Goal: Information Seeking & Learning: Learn about a topic

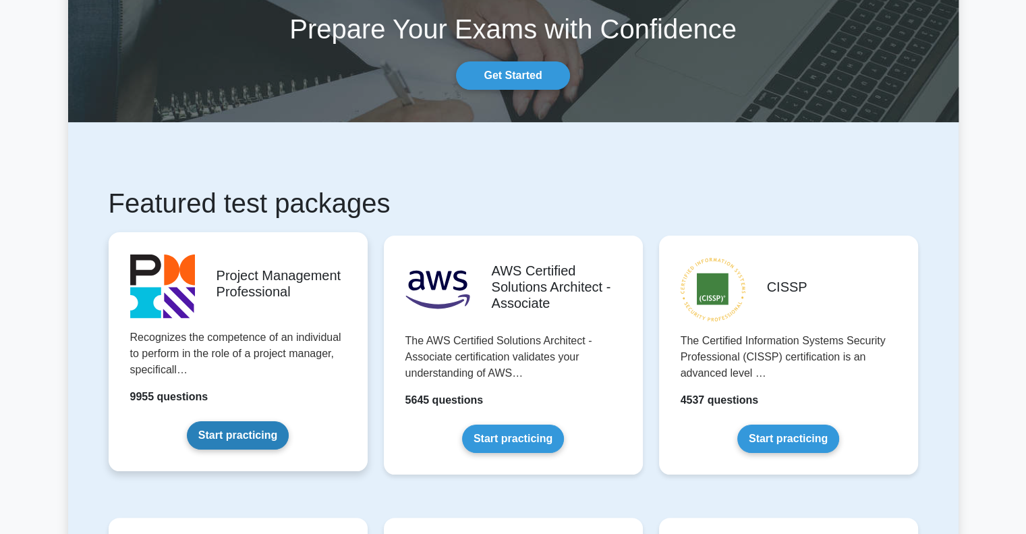
scroll to position [135, 0]
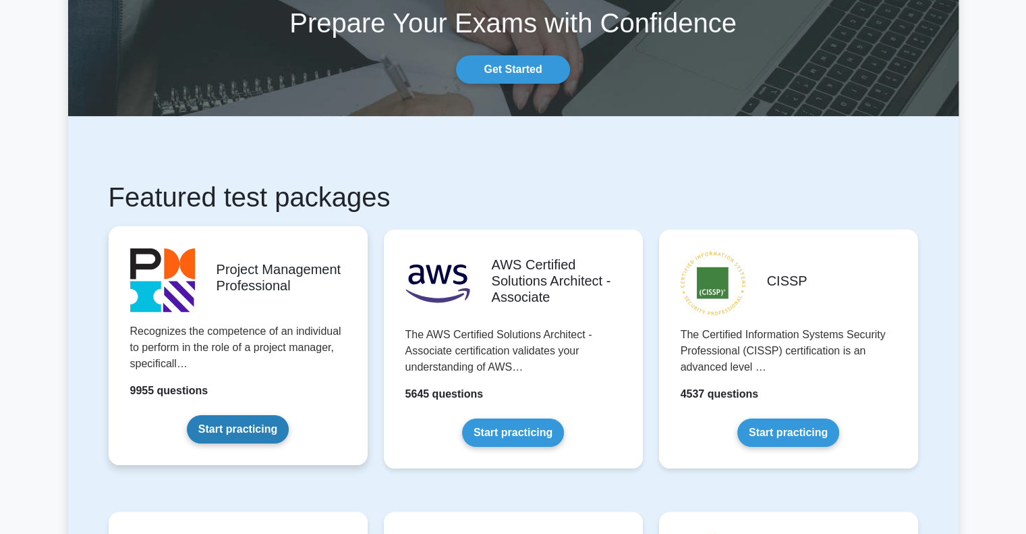
click at [238, 432] on link "Start practicing" at bounding box center [238, 429] width 102 height 28
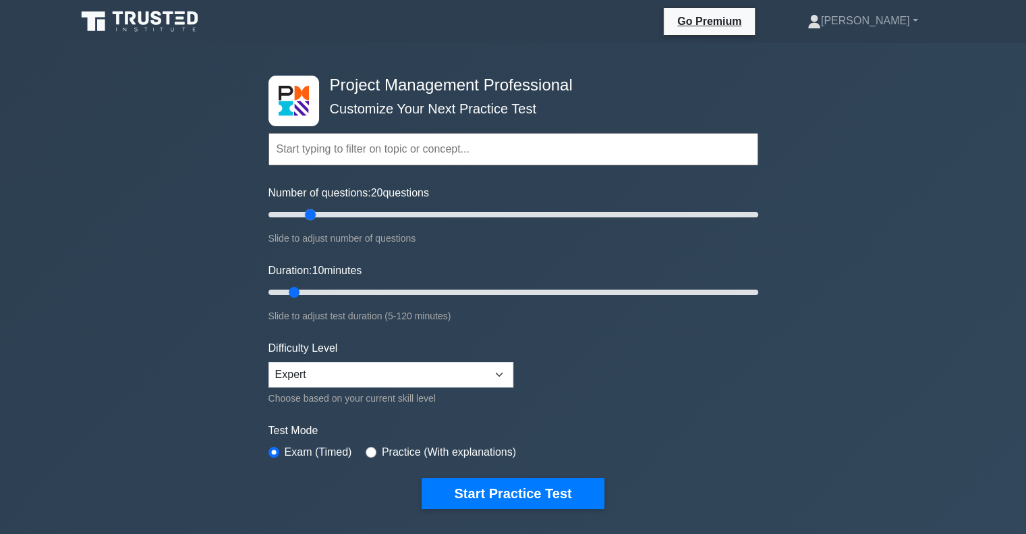
drag, startPoint x: 286, startPoint y: 215, endPoint x: 308, endPoint y: 218, distance: 21.9
type input "20"
click at [308, 218] on input "Number of questions: 20 questions" at bounding box center [514, 214] width 490 height 16
drag, startPoint x: 293, startPoint y: 291, endPoint x: 328, endPoint y: 292, distance: 35.1
click at [328, 292] on input "Duration: 20 minutes" at bounding box center [514, 292] width 490 height 16
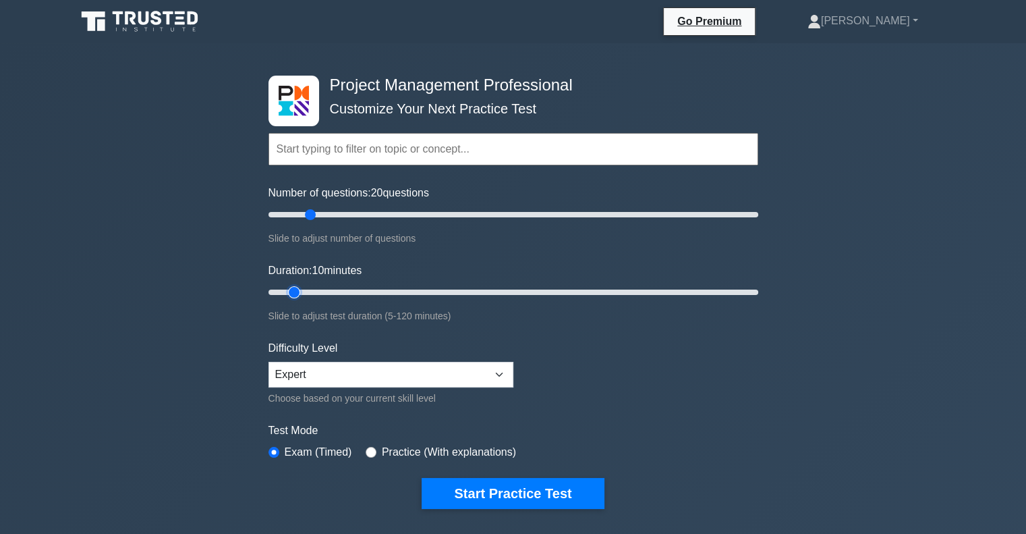
drag, startPoint x: 335, startPoint y: 286, endPoint x: 294, endPoint y: 283, distance: 41.3
type input "10"
click at [294, 284] on input "Duration: 10 minutes" at bounding box center [514, 292] width 490 height 16
drag, startPoint x: 312, startPoint y: 216, endPoint x: 299, endPoint y: 216, distance: 13.5
type input "15"
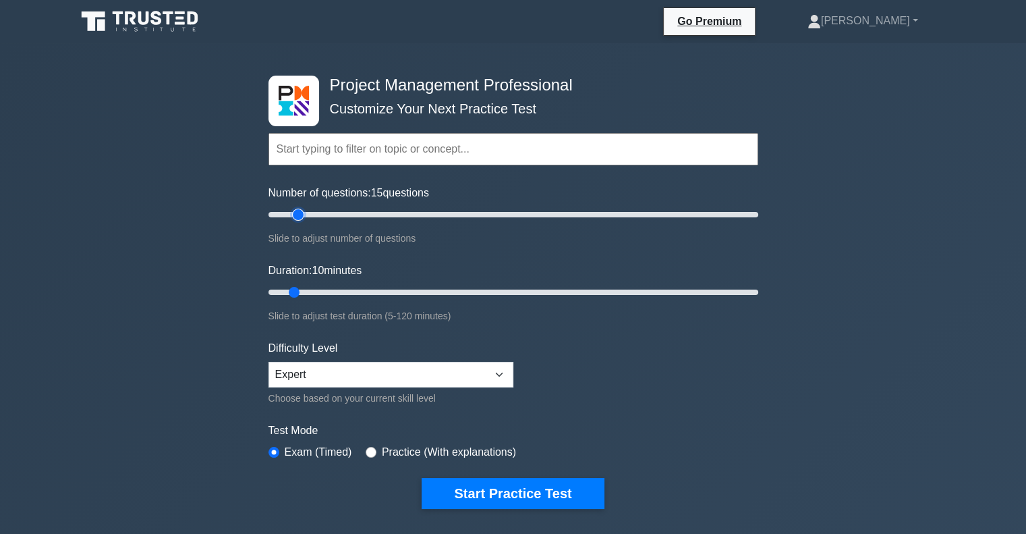
click at [299, 216] on input "Number of questions: 15 questions" at bounding box center [514, 214] width 490 height 16
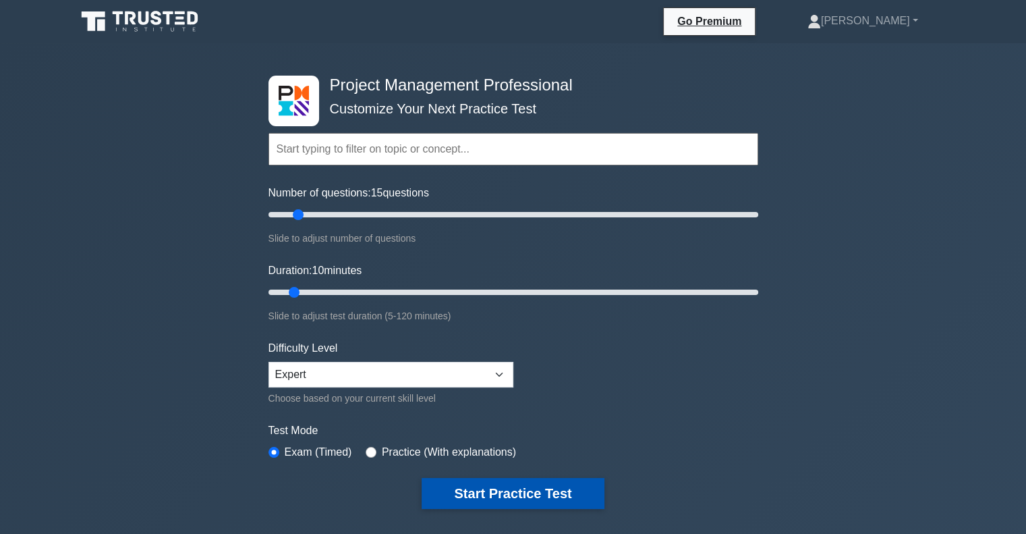
click at [501, 491] on button "Start Practice Test" at bounding box center [513, 493] width 182 height 31
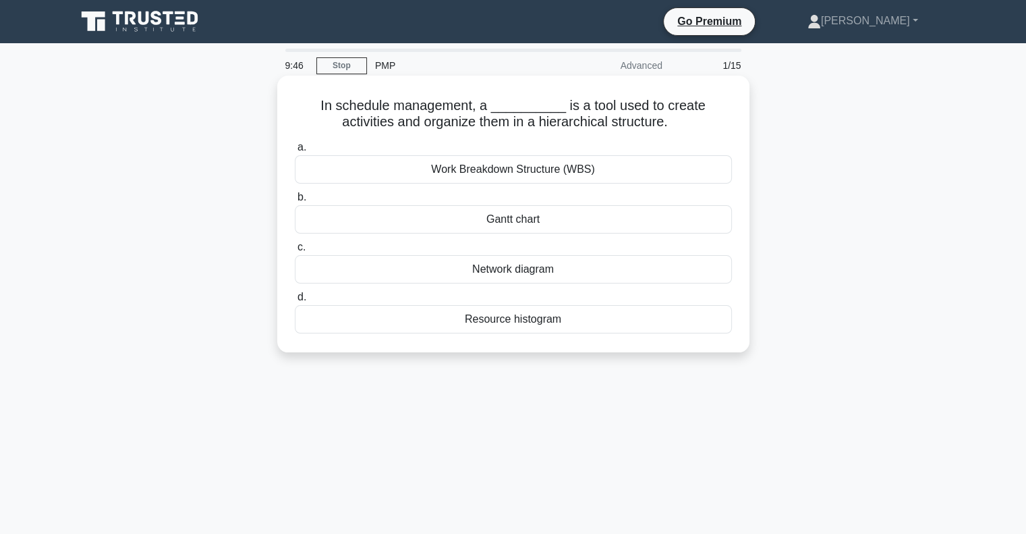
click at [576, 170] on div "Work Breakdown Structure (WBS)" at bounding box center [513, 169] width 437 height 28
click at [295, 152] on input "a. Work Breakdown Structure (WBS)" at bounding box center [295, 147] width 0 height 9
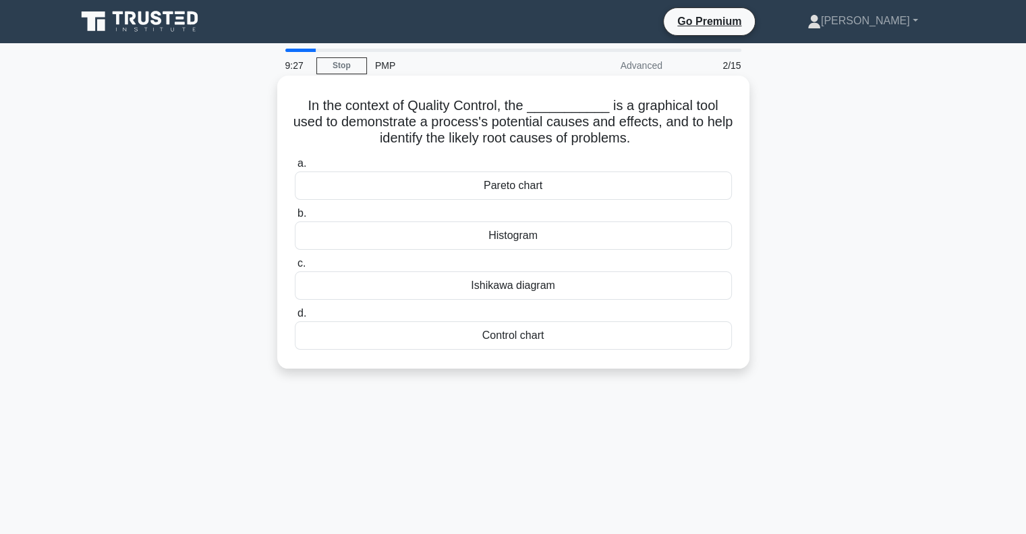
click at [551, 341] on div "Control chart" at bounding box center [513, 335] width 437 height 28
click at [295, 318] on input "d. Control chart" at bounding box center [295, 313] width 0 height 9
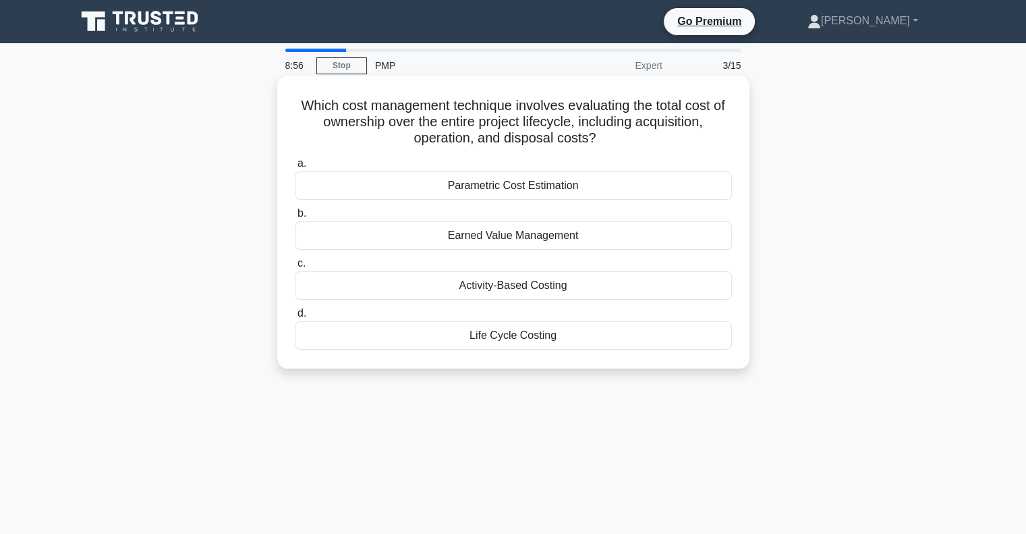
click at [521, 337] on div "Life Cycle Costing" at bounding box center [513, 335] width 437 height 28
click at [295, 318] on input "d. Life Cycle Costing" at bounding box center [295, 313] width 0 height 9
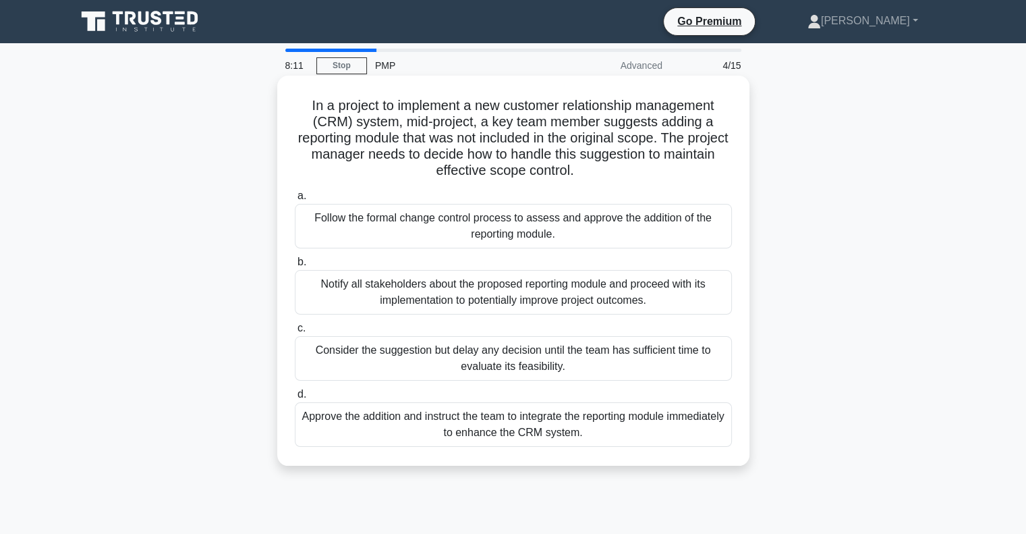
click at [494, 237] on div "Follow the formal change control process to assess and approve the addition of …" at bounding box center [513, 226] width 437 height 45
click at [295, 200] on input "a. Follow the formal change control process to assess and approve the addition …" at bounding box center [295, 196] width 0 height 9
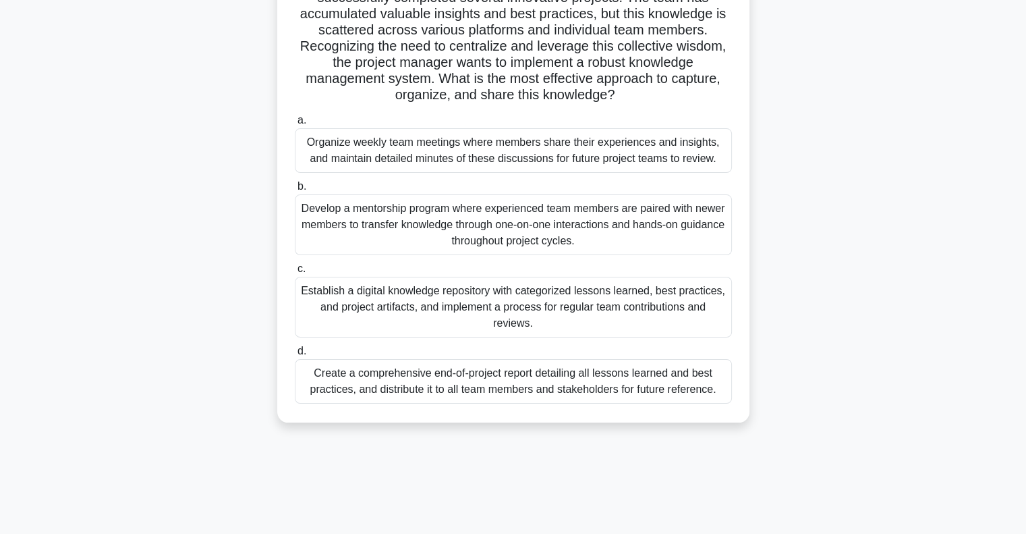
scroll to position [60, 0]
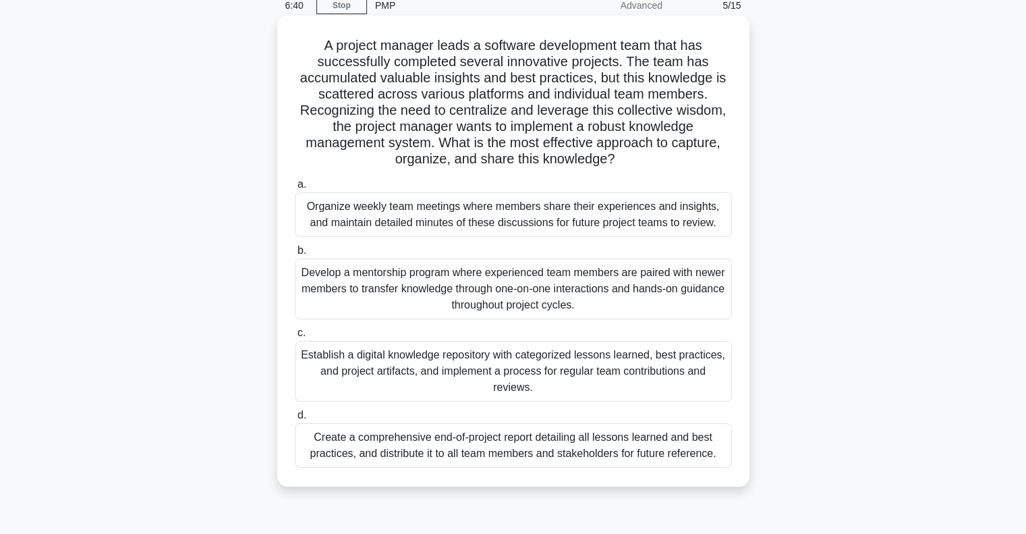
click at [656, 303] on div "Develop a mentorship program where experienced team members are paired with new…" at bounding box center [513, 288] width 437 height 61
click at [295, 255] on input "b. Develop a mentorship program where experienced team members are paired with …" at bounding box center [295, 250] width 0 height 9
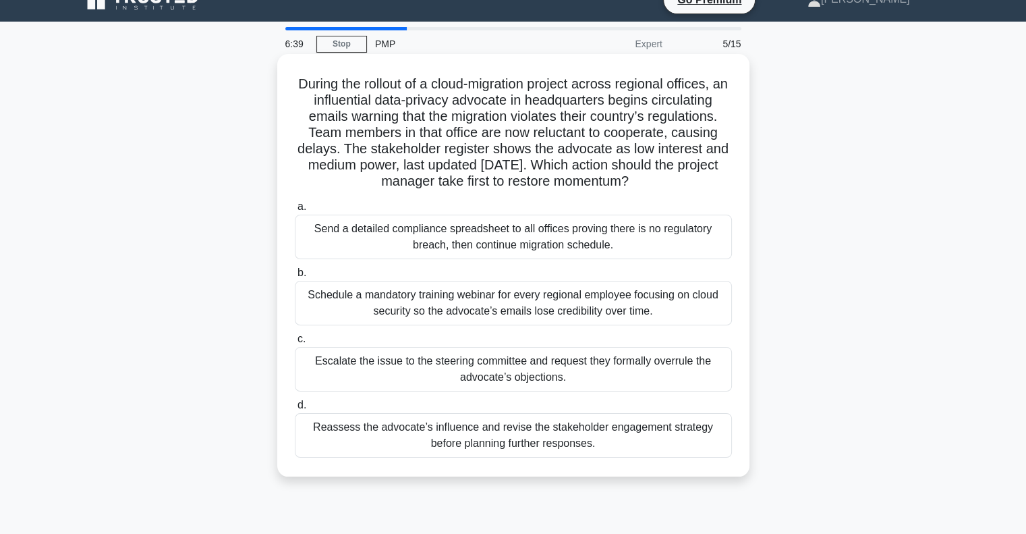
scroll to position [0, 0]
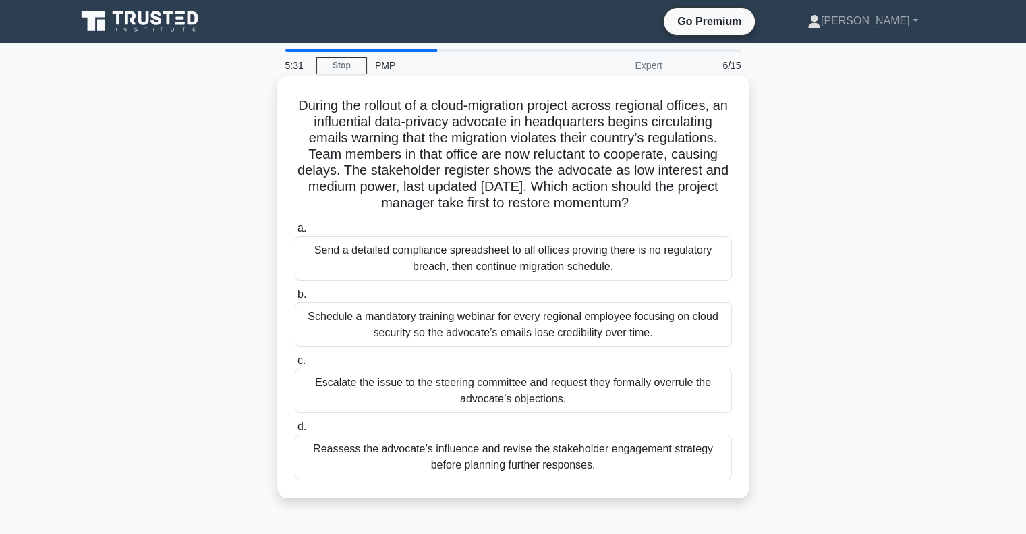
click at [627, 464] on div "Reassess the advocate’s influence and revise the stakeholder engagement strateg…" at bounding box center [513, 457] width 437 height 45
click at [295, 431] on input "d. Reassess the advocate’s influence and revise the stakeholder engagement stra…" at bounding box center [295, 426] width 0 height 9
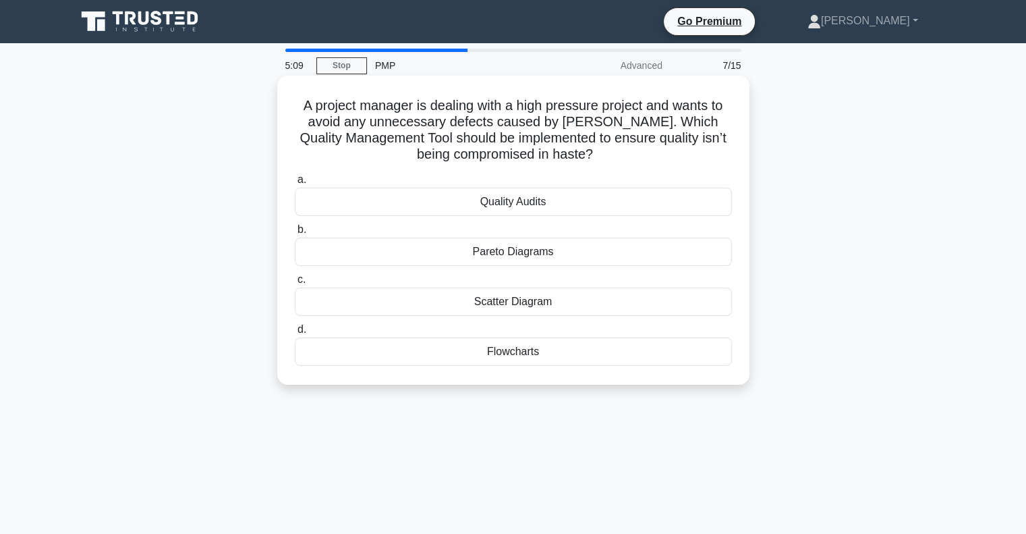
click at [496, 202] on div "Quality Audits" at bounding box center [513, 202] width 437 height 28
click at [295, 184] on input "a. Quality Audits" at bounding box center [295, 179] width 0 height 9
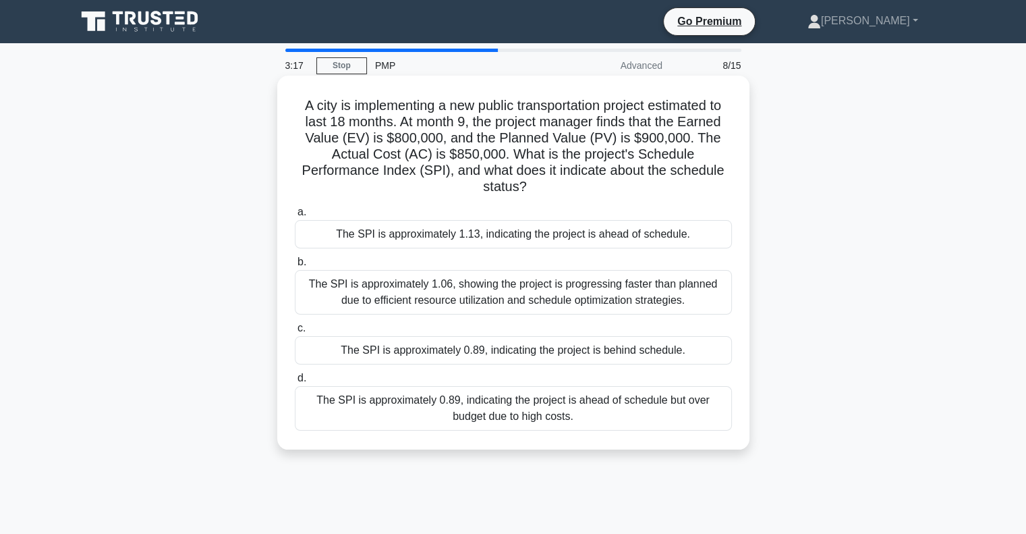
click at [549, 348] on div "The SPI is approximately 0.89, indicating the project is behind schedule." at bounding box center [513, 350] width 437 height 28
click at [295, 333] on input "c. The SPI is approximately 0.89, indicating the project is behind schedule." at bounding box center [295, 328] width 0 height 9
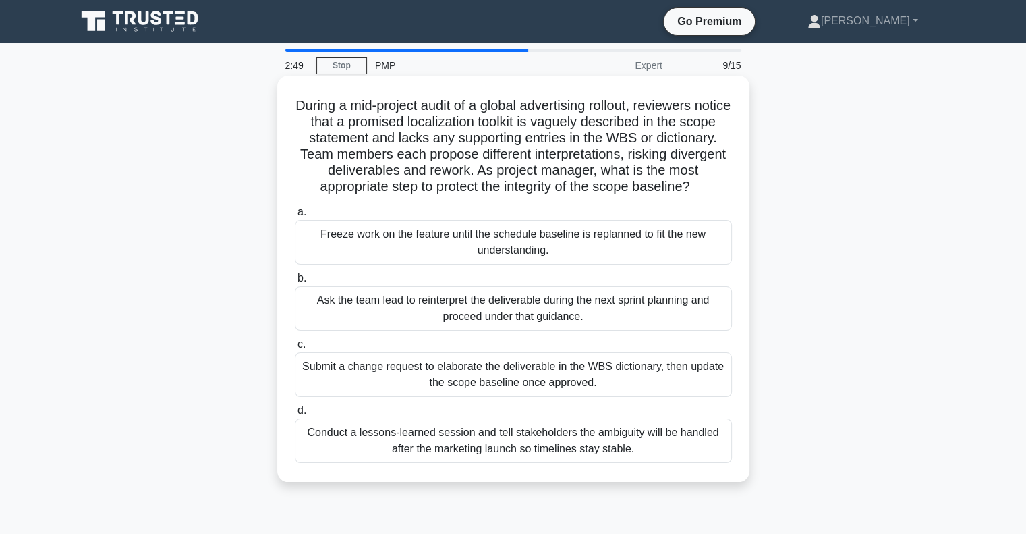
click at [539, 397] on div "Submit a change request to elaborate the deliverable in the WBS dictionary, the…" at bounding box center [513, 374] width 437 height 45
click at [295, 349] on input "c. Submit a change request to elaborate the deliverable in the WBS dictionary, …" at bounding box center [295, 344] width 0 height 9
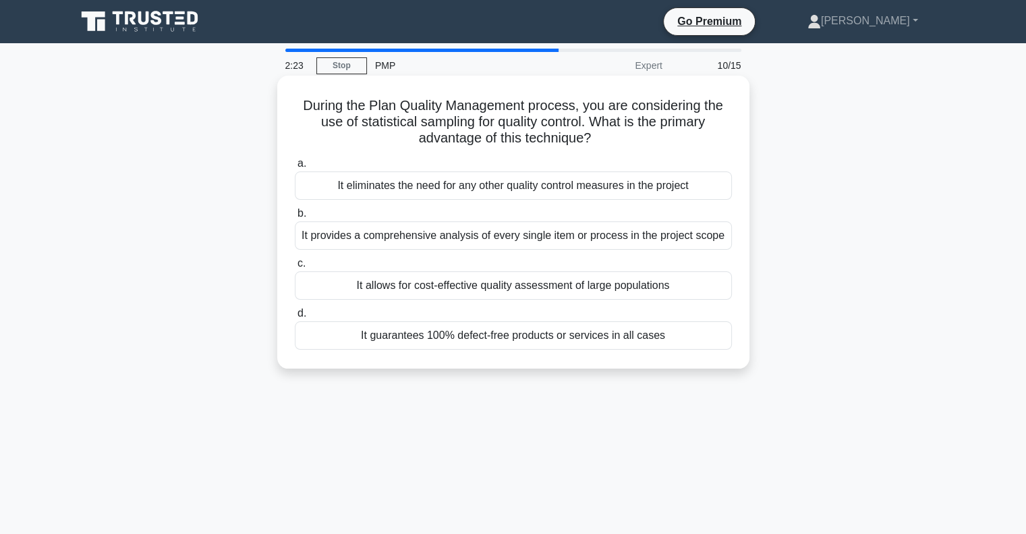
click at [436, 241] on div "It provides a comprehensive analysis of every single item or process in the pro…" at bounding box center [513, 235] width 437 height 28
click at [295, 218] on input "b. It provides a comprehensive analysis of every single item or process in the …" at bounding box center [295, 213] width 0 height 9
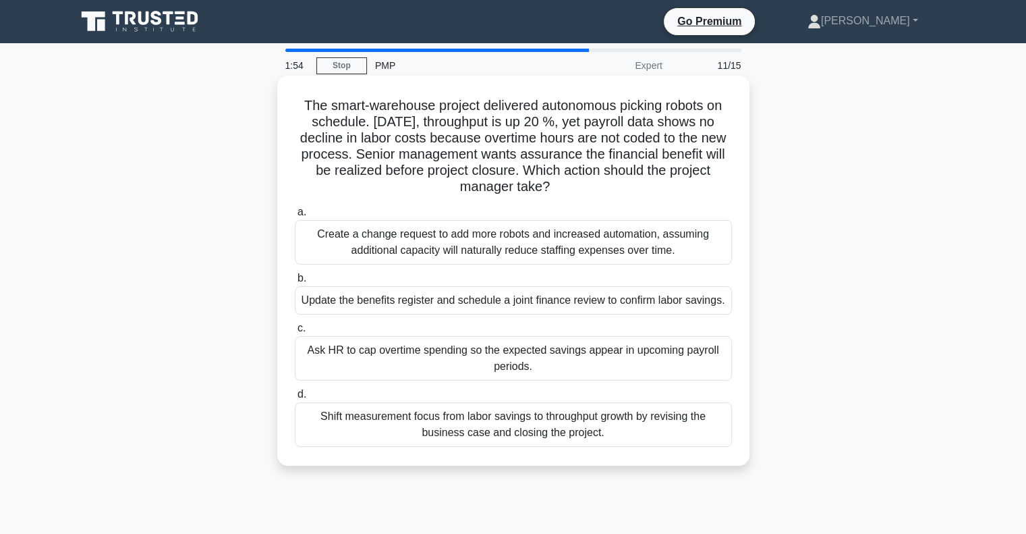
click at [501, 304] on div "Update the benefits register and schedule a joint finance review to confirm lab…" at bounding box center [513, 300] width 437 height 28
click at [295, 283] on input "b. Update the benefits register and schedule a joint finance review to confirm …" at bounding box center [295, 278] width 0 height 9
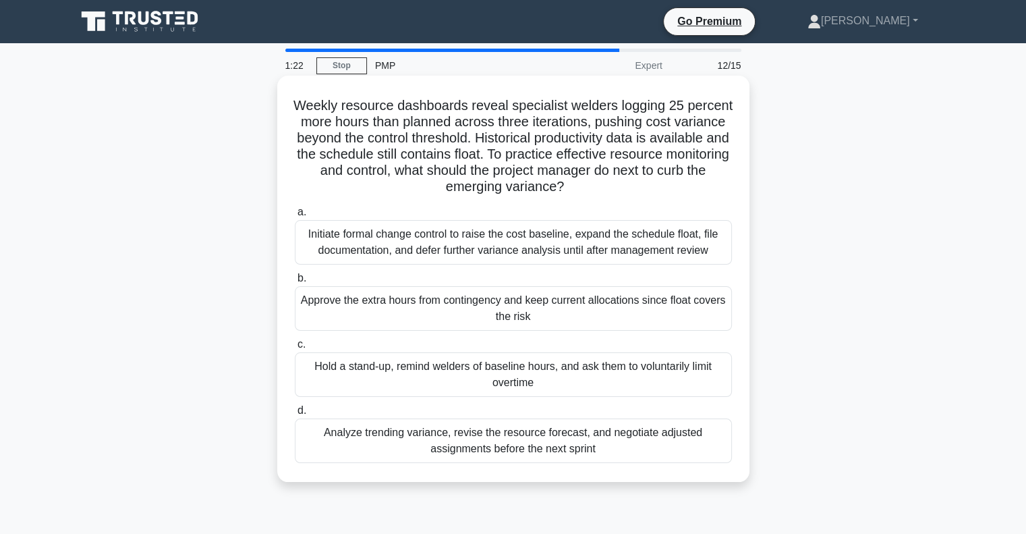
click at [483, 453] on div "Analyze trending variance, revise the resource forecast, and negotiate adjusted…" at bounding box center [513, 440] width 437 height 45
click at [295, 415] on input "d. Analyze trending variance, revise the resource forecast, and negotiate adjus…" at bounding box center [295, 410] width 0 height 9
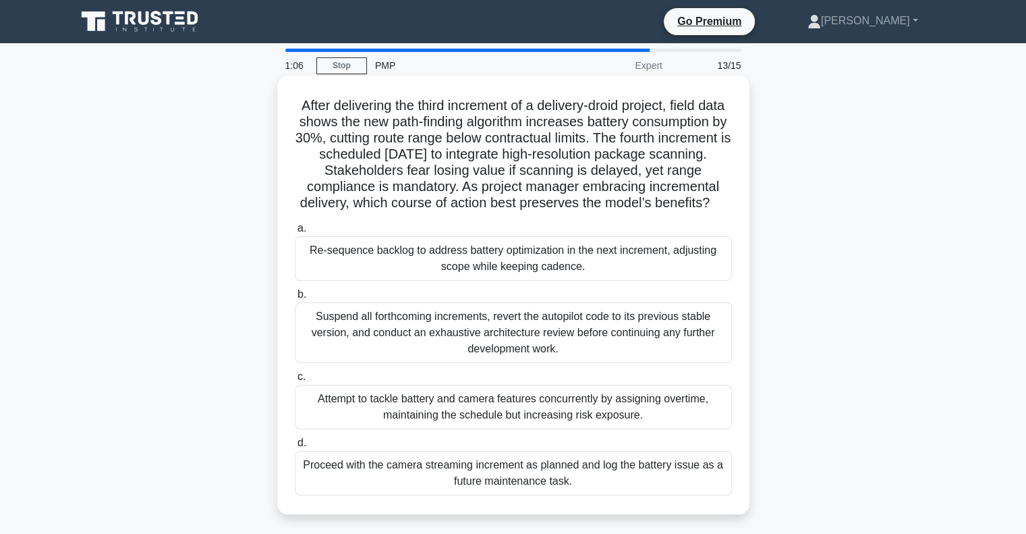
click at [446, 277] on div "Re-sequence backlog to address battery optimization in the next increment, adju…" at bounding box center [513, 258] width 437 height 45
click at [295, 233] on input "a. Re-sequence backlog to address battery optimization in the next increment, a…" at bounding box center [295, 228] width 0 height 9
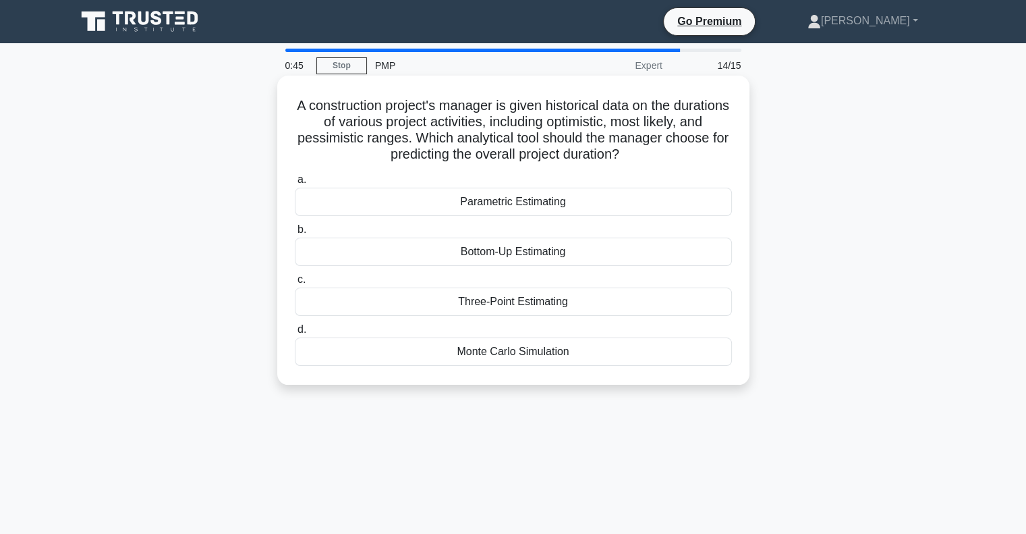
click at [540, 206] on div "Parametric Estimating" at bounding box center [513, 202] width 437 height 28
click at [295, 184] on input "a. Parametric Estimating" at bounding box center [295, 179] width 0 height 9
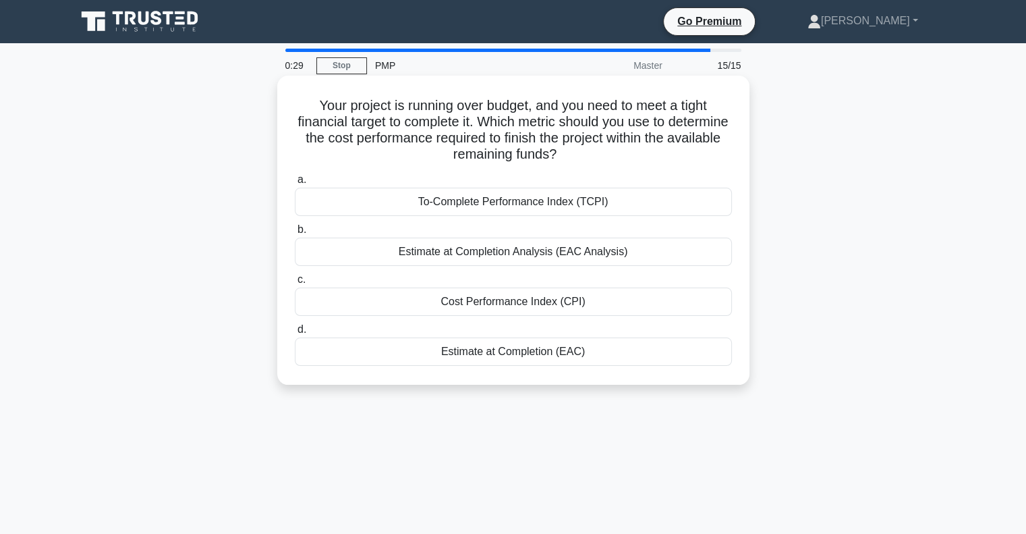
click at [558, 206] on div "To-Complete Performance Index (TCPI)" at bounding box center [513, 202] width 437 height 28
click at [295, 184] on input "a. To-Complete Performance Index (TCPI)" at bounding box center [295, 179] width 0 height 9
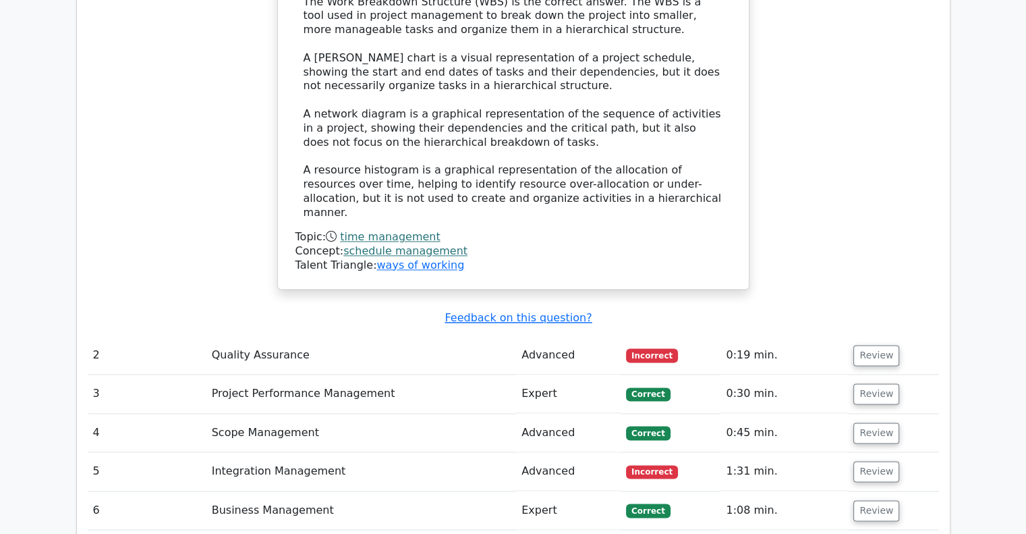
scroll to position [1755, 0]
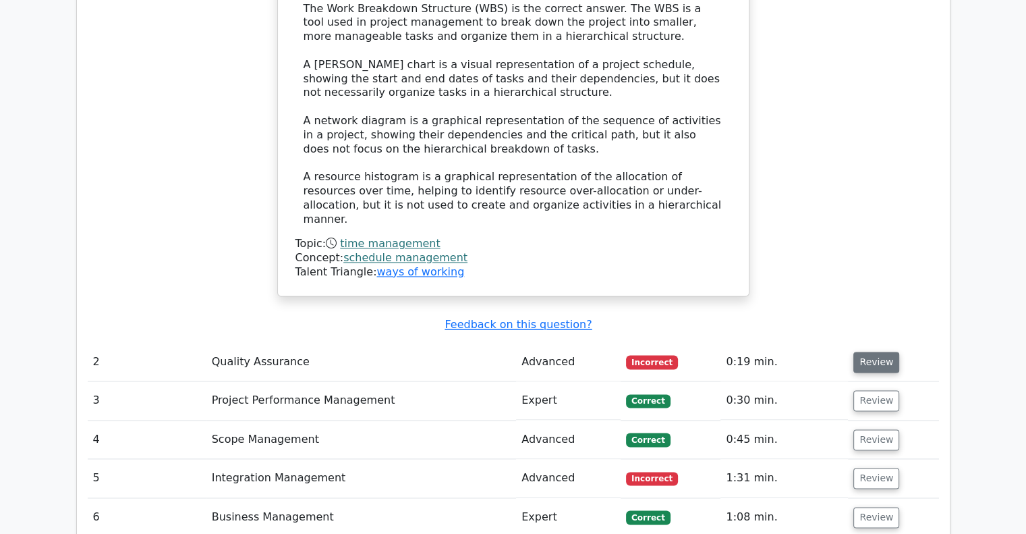
click at [866, 352] on button "Review" at bounding box center [877, 362] width 46 height 21
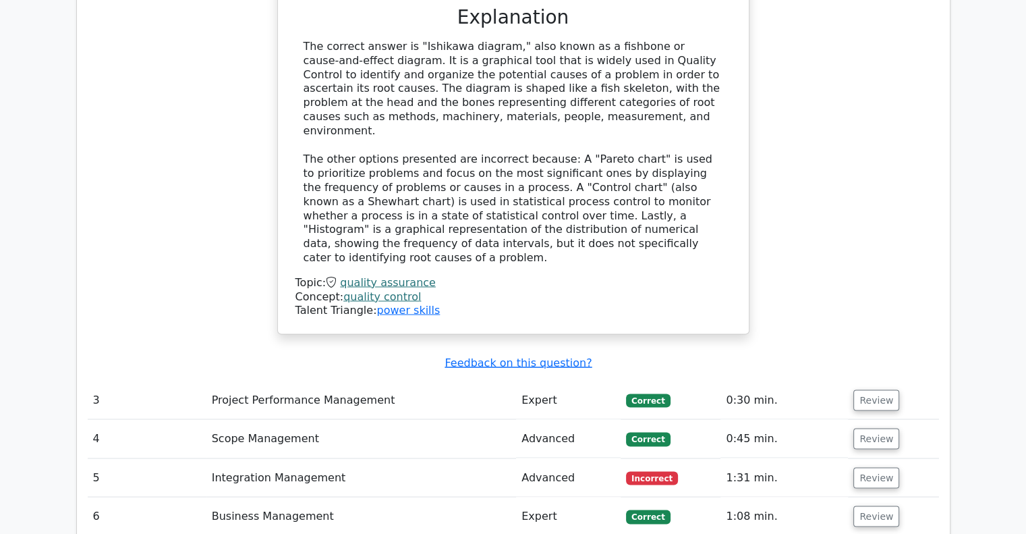
scroll to position [2497, 0]
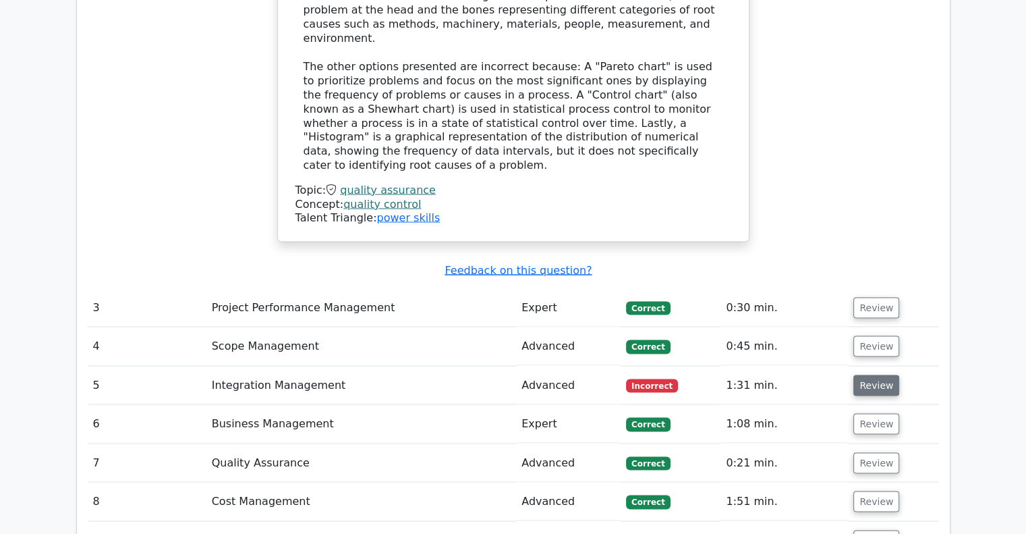
click at [870, 375] on button "Review" at bounding box center [877, 385] width 46 height 21
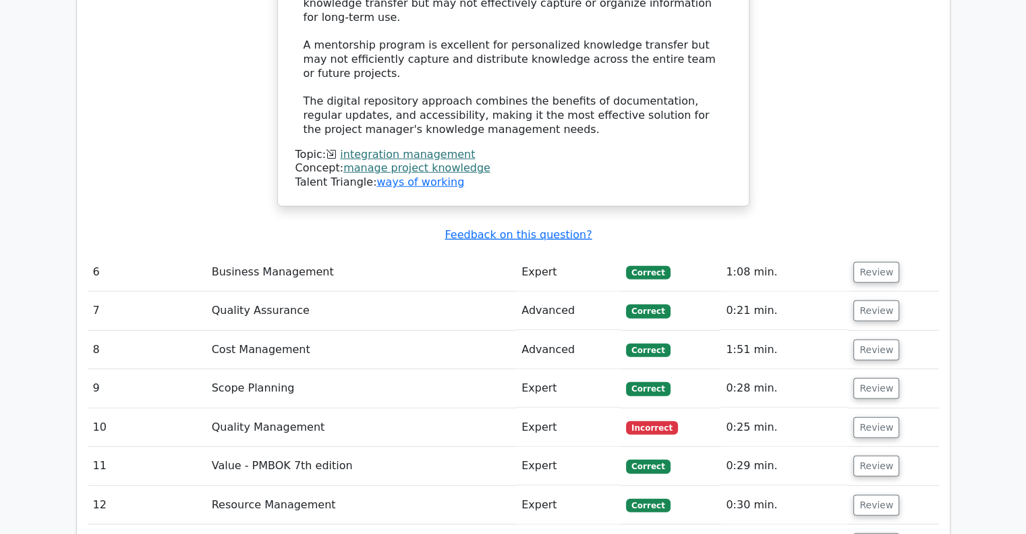
scroll to position [3779, 0]
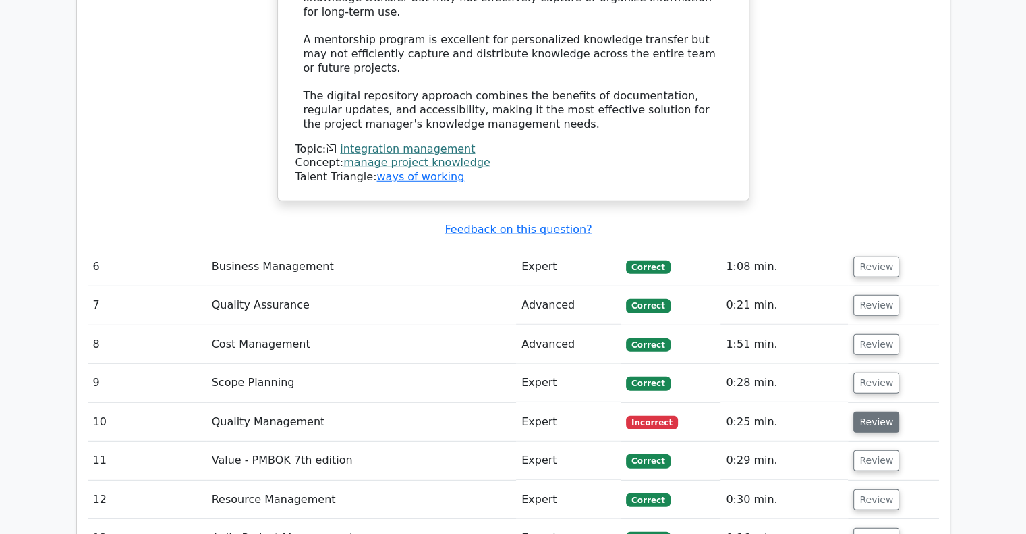
click at [880, 412] on button "Review" at bounding box center [877, 422] width 46 height 21
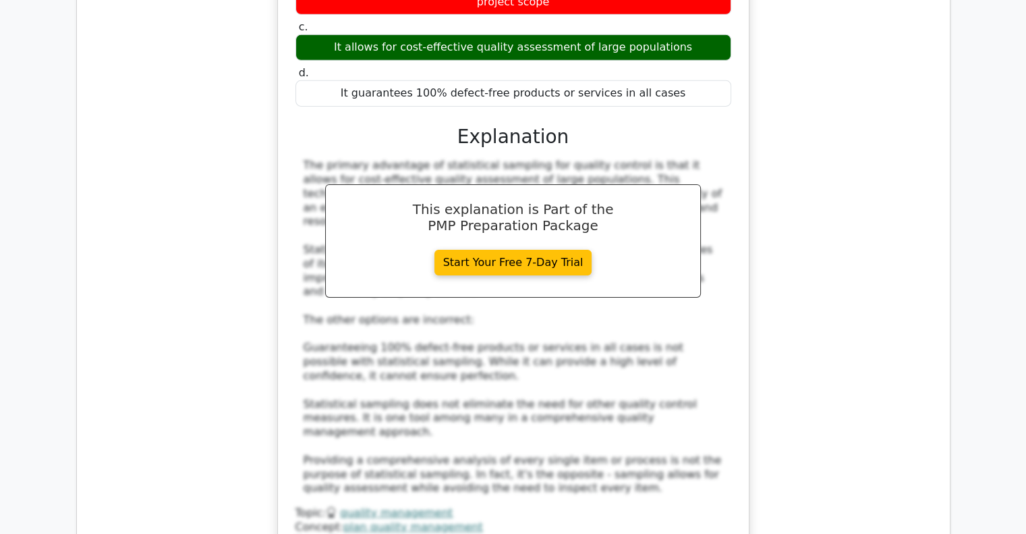
scroll to position [4521, 0]
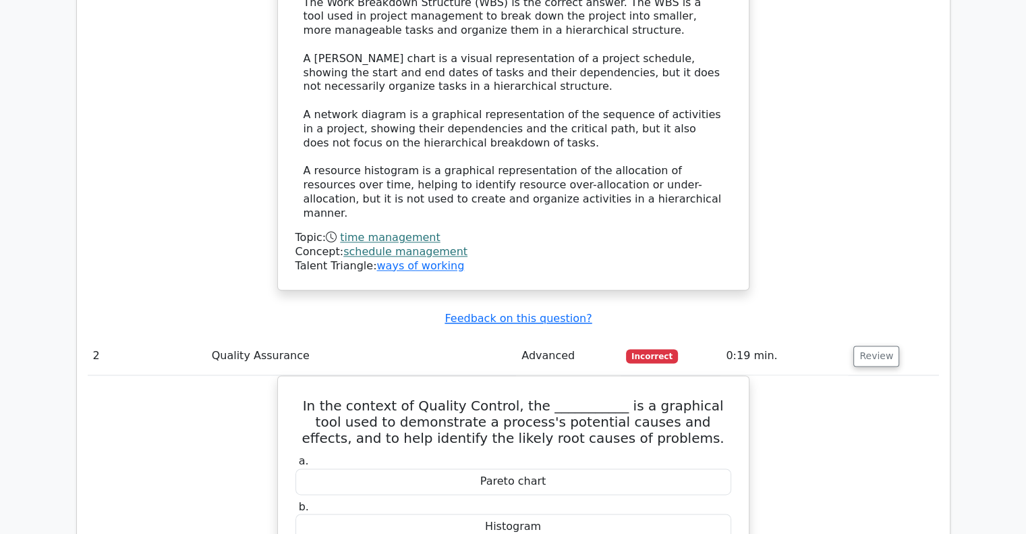
scroll to position [1755, 0]
